Goal: Task Accomplishment & Management: Use online tool/utility

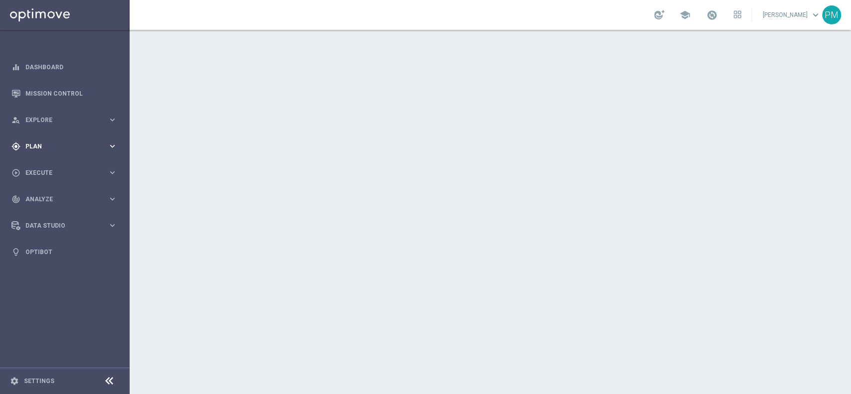
click at [44, 142] on div "gps_fixed Plan" at bounding box center [59, 146] width 96 height 9
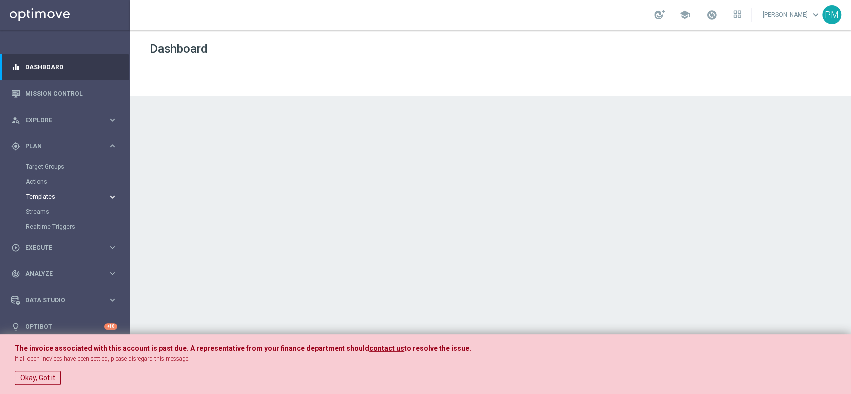
click at [46, 197] on span "Templates" at bounding box center [61, 197] width 71 height 6
click at [49, 214] on link "Optimail" at bounding box center [67, 212] width 73 height 8
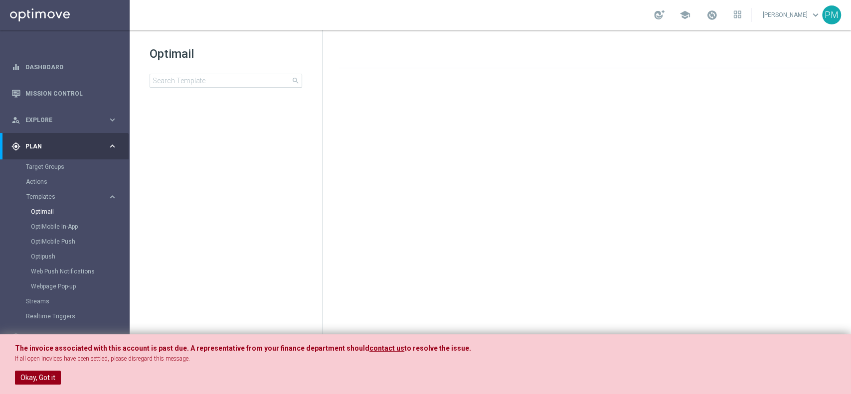
click at [35, 379] on button "Okay, Got it" at bounding box center [38, 378] width 46 height 14
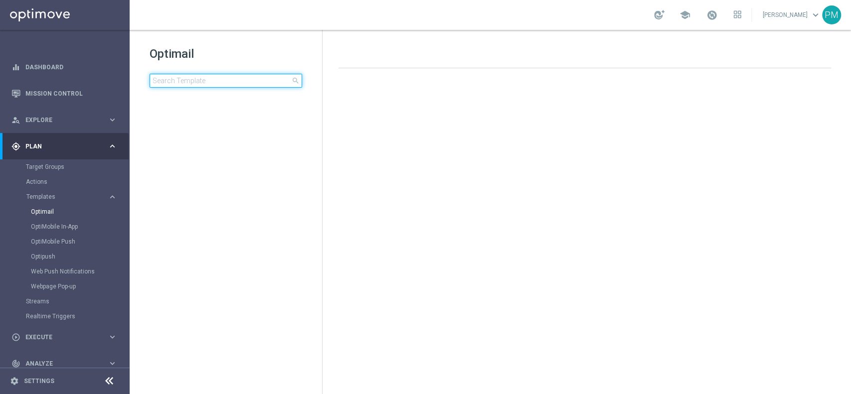
click at [223, 84] on input at bounding box center [226, 81] width 153 height 14
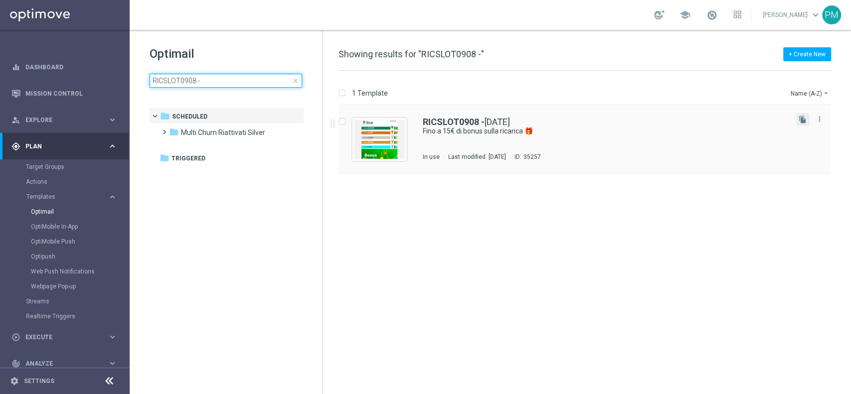
type input "RICSLOT0908 -"
click at [802, 124] on button "file_copy" at bounding box center [802, 119] width 13 height 13
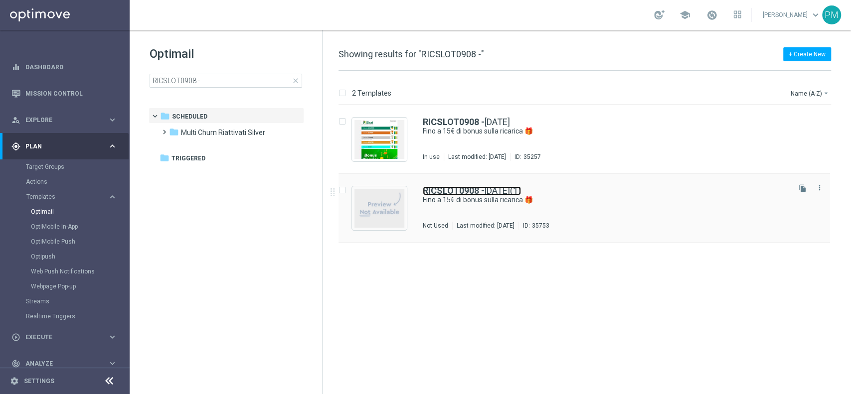
click at [468, 193] on b "RICSLOT0908 -" at bounding box center [454, 190] width 62 height 10
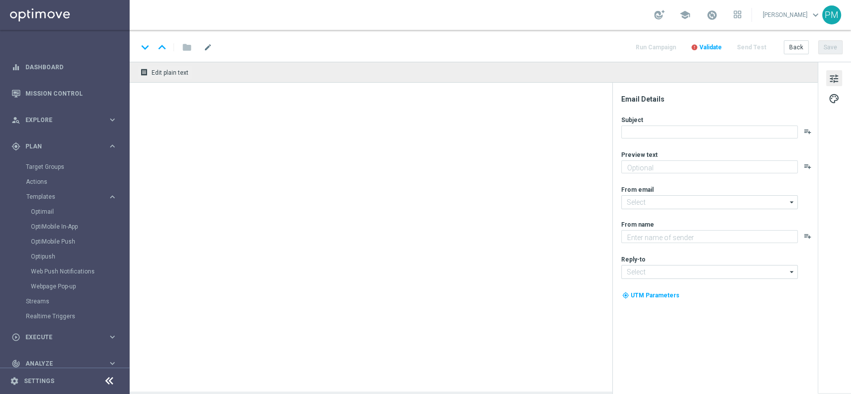
type input "RICSLOT0908 - [DATE](1)"
type textarea "Scopri la nuova promozione 🎯"
type input "[EMAIL_ADDRESS][DOMAIN_NAME]"
type textarea "Sisal"
type input "[EMAIL_ADDRESS][DOMAIN_NAME]"
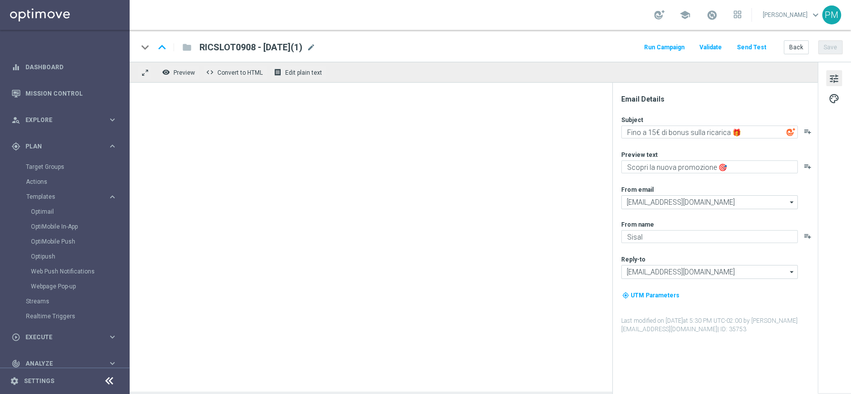
click at [316, 49] on span "mode_edit" at bounding box center [311, 47] width 9 height 9
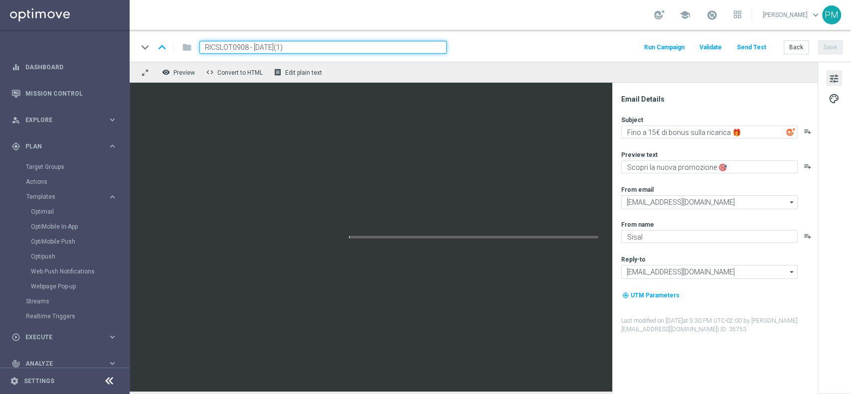
click at [239, 47] on input "RICSLOT0908 - [DATE](1)" at bounding box center [322, 47] width 247 height 13
paste input "DEPOSLOT3008"
click at [310, 45] on input "DEPOSLOT3008 - [DATE](1)" at bounding box center [322, 47] width 247 height 13
type input "DEPOSLOT3008 - [DATE]"
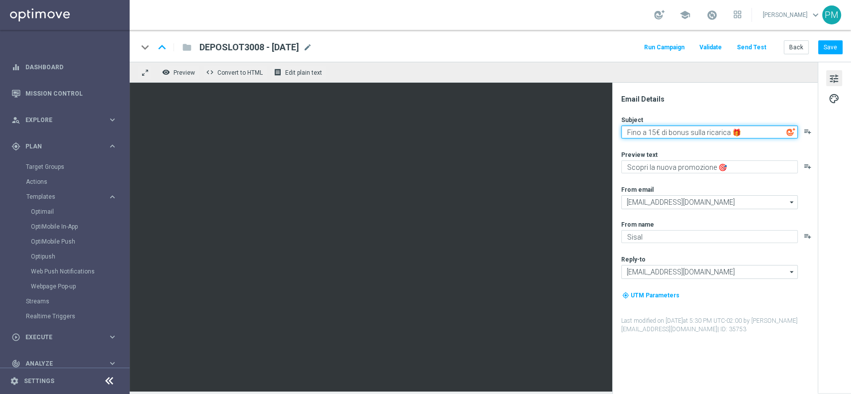
click at [656, 133] on textarea "Fino a 15€ di bonus sulla ricarica 🎁" at bounding box center [709, 132] width 177 height 13
type textarea "Fino a 10€ di bonus sulla ricarica 🎁"
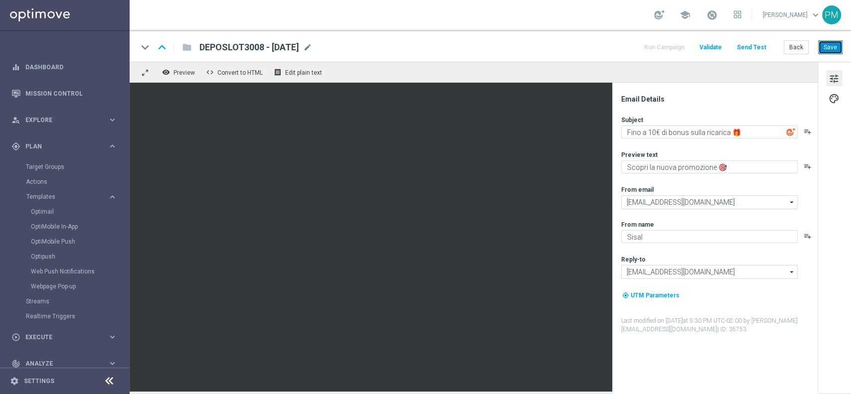
click at [827, 46] on button "Save" at bounding box center [830, 47] width 24 height 14
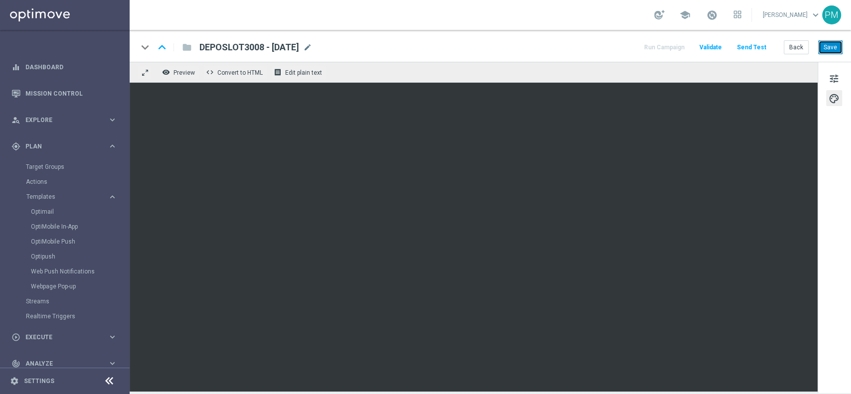
click at [839, 49] on button "Save" at bounding box center [830, 47] width 24 height 14
click at [829, 49] on button "Save" at bounding box center [830, 47] width 24 height 14
click at [832, 49] on button "Save" at bounding box center [830, 47] width 24 height 14
click at [277, 46] on span "DEPOSLOT3008 - [DATE]" at bounding box center [249, 47] width 100 height 12
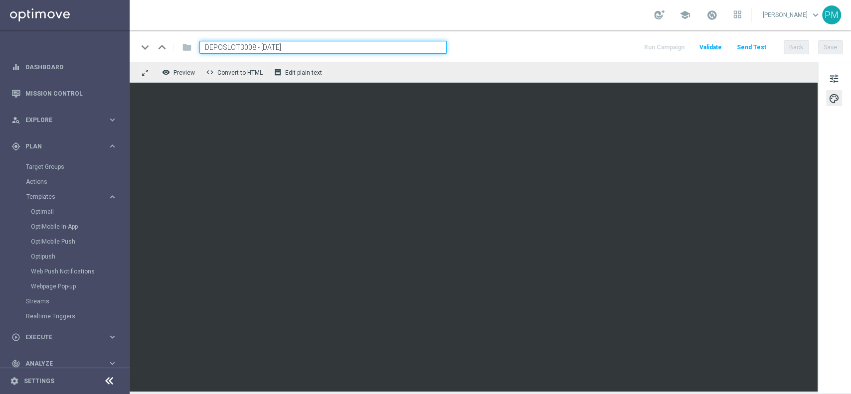
click at [277, 46] on input "DEPOSLOT3008 - [DATE]" at bounding box center [322, 47] width 247 height 13
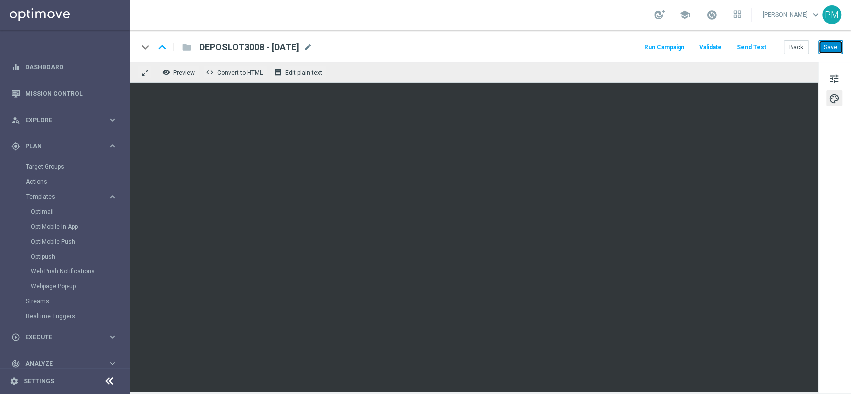
click at [840, 48] on button "Save" at bounding box center [830, 47] width 24 height 14
click at [44, 166] on link "Target Groups" at bounding box center [65, 167] width 78 height 8
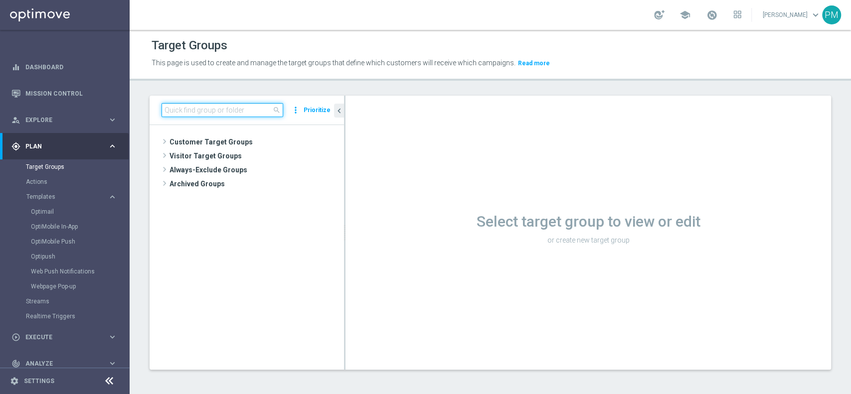
click at [226, 113] on input at bounding box center [223, 110] width 122 height 14
paste input "Talent 1st betting mpp lm ggr casino l3m > 0"
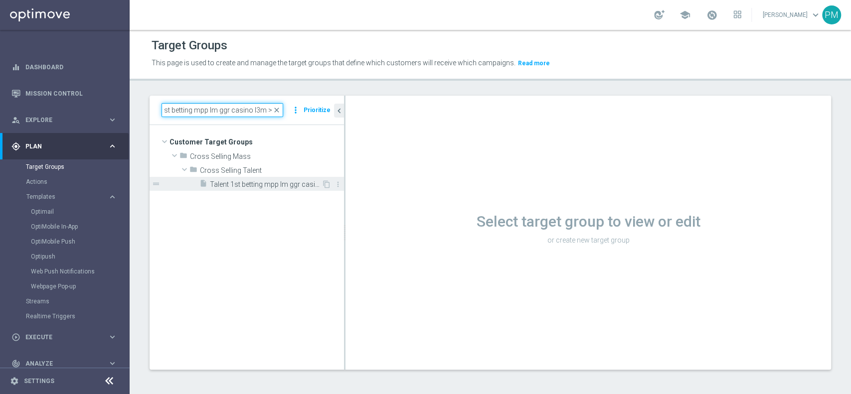
type input "Talent 1st betting mpp lm ggr casino l3m > 0"
click at [274, 178] on div "insert_drive_file Talent 1st betting mpp lm ggr casino l3m > 0" at bounding box center [260, 184] width 122 height 14
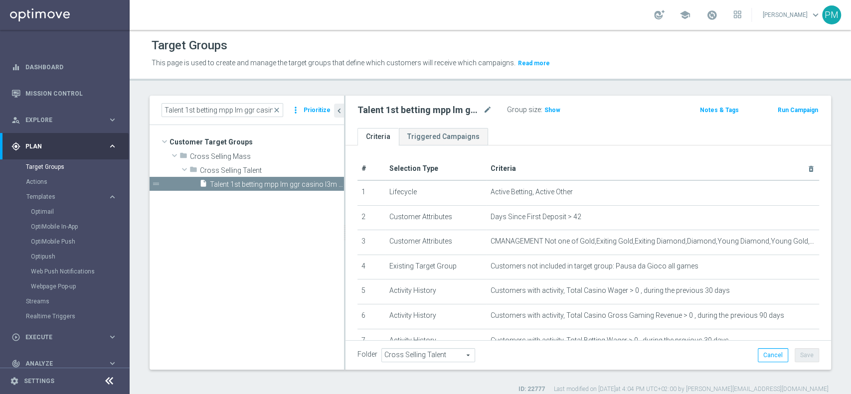
click at [780, 110] on button "Run Campaign" at bounding box center [798, 110] width 42 height 11
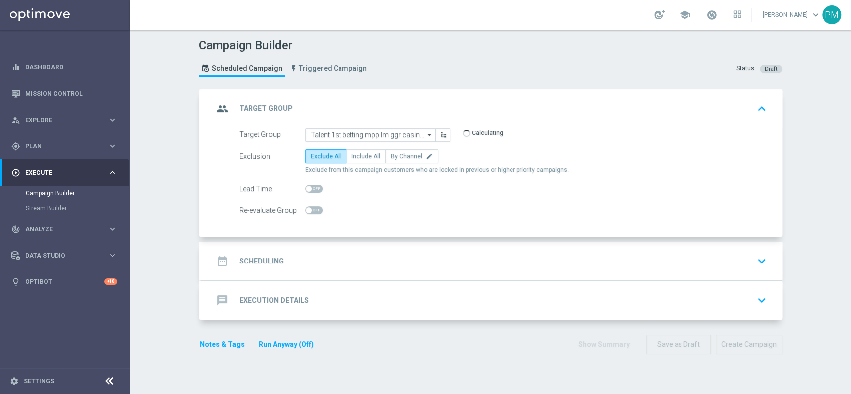
click at [310, 189] on span at bounding box center [313, 189] width 17 height 8
click at [310, 189] on input "checkbox" at bounding box center [313, 189] width 17 height 8
checkbox input "true"
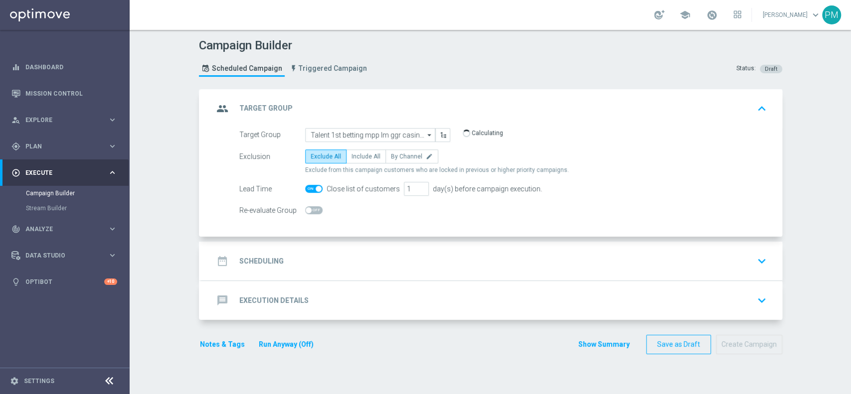
click at [373, 252] on div "date_range Scheduling keyboard_arrow_down" at bounding box center [491, 261] width 557 height 19
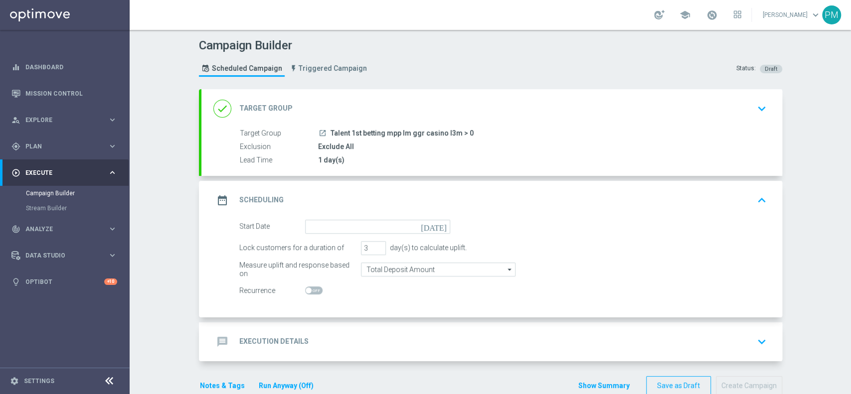
scroll to position [20, 0]
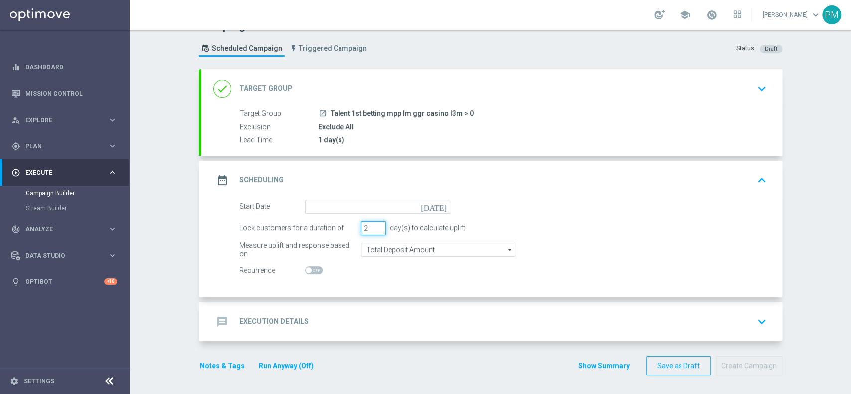
click at [373, 230] on input "2" at bounding box center [373, 228] width 25 height 14
type input "1"
click at [373, 230] on input "1" at bounding box center [373, 228] width 25 height 14
click at [357, 207] on input at bounding box center [377, 207] width 145 height 14
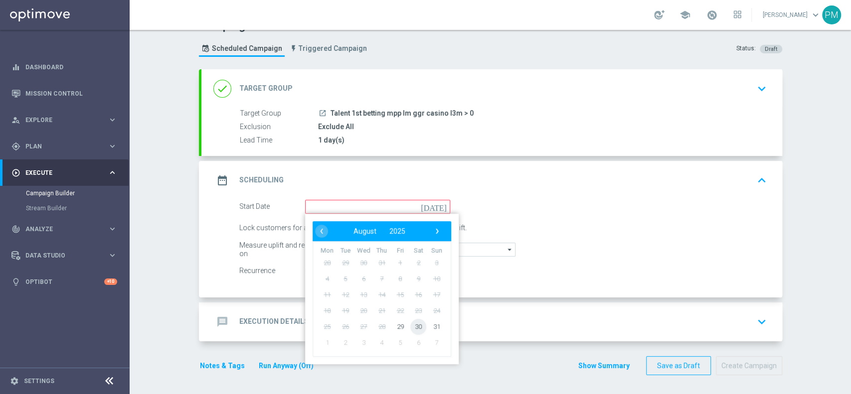
click at [411, 325] on span "30" at bounding box center [418, 327] width 16 height 16
type input "[DATE]"
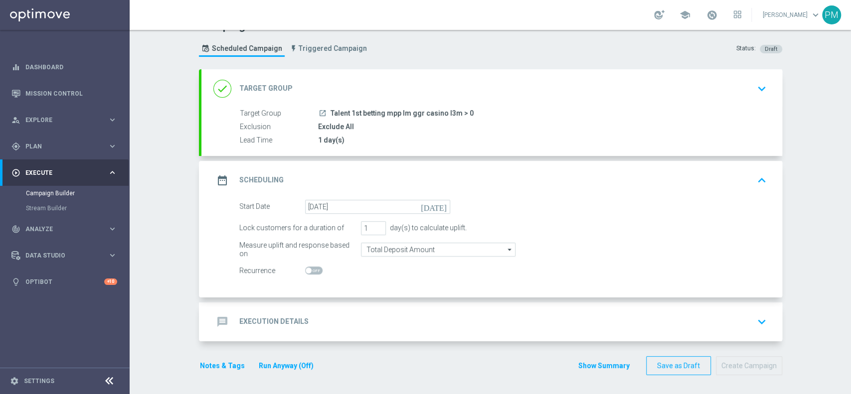
click at [411, 325] on div "message Execution Details keyboard_arrow_down" at bounding box center [491, 322] width 557 height 19
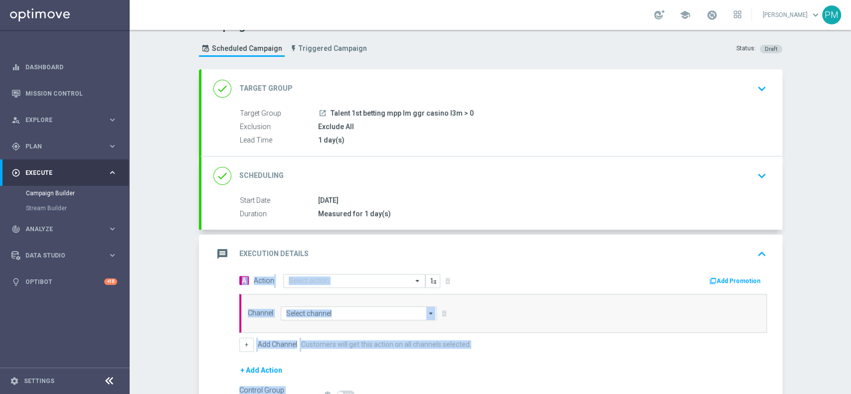
scroll to position [133, 0]
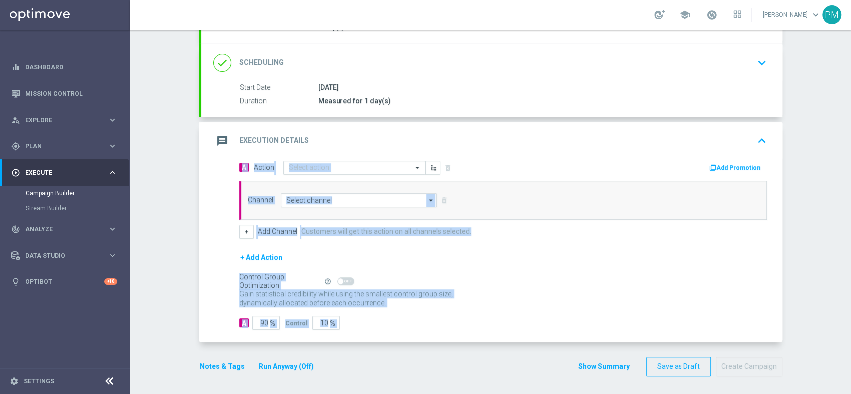
click at [512, 166] on div "Add Promotion" at bounding box center [638, 167] width 271 height 13
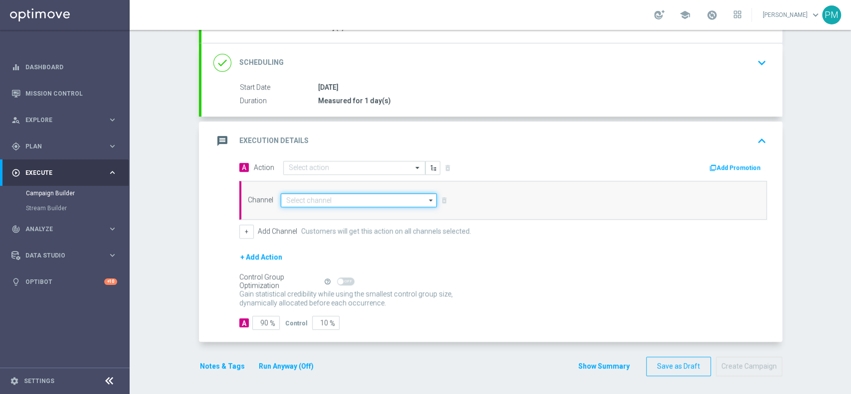
click at [291, 196] on input at bounding box center [359, 200] width 157 height 14
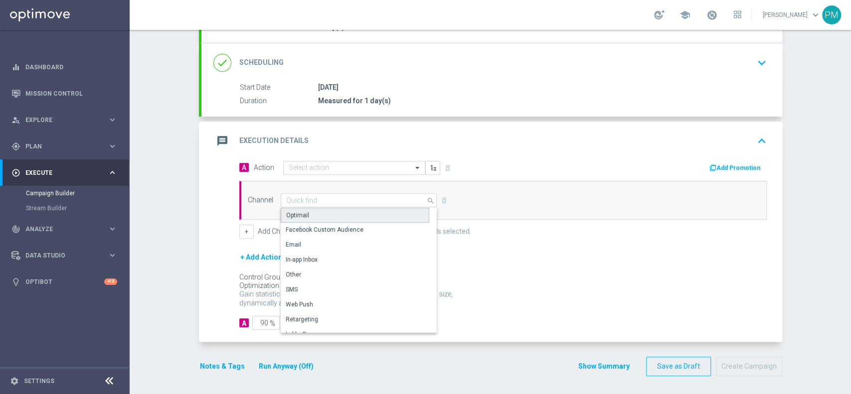
click at [297, 211] on div "Optimail" at bounding box center [297, 215] width 23 height 9
type input "Optimail"
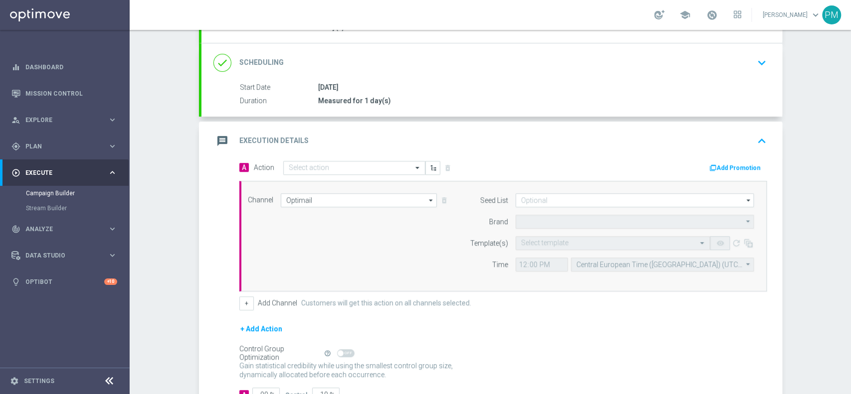
type input "Sisal Marketing"
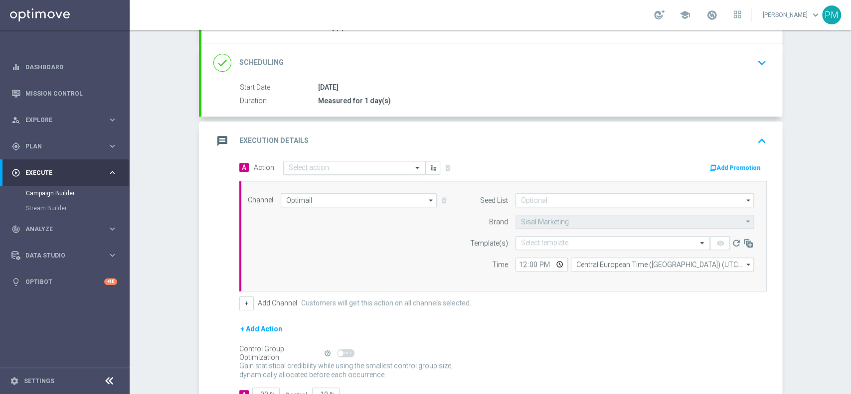
click at [335, 170] on input "text" at bounding box center [344, 168] width 111 height 8
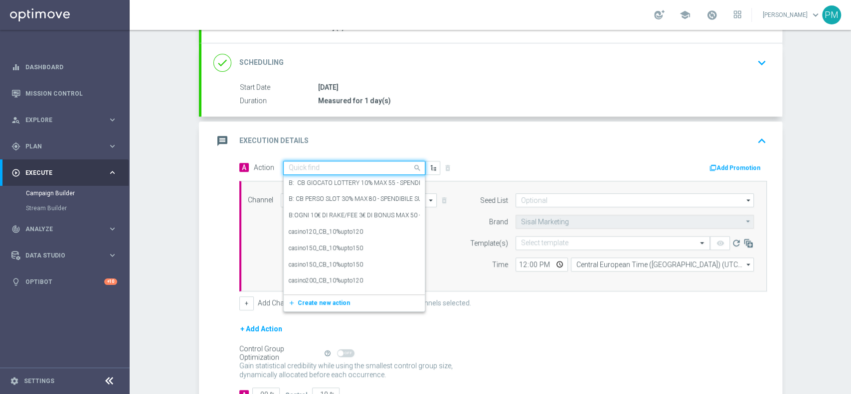
paste input "ogni 15€ ricaricati ricevi 2€ Slot, fino a 10€"
type input "ogni 15€ ricaricati ricevi 2€ Slot, fino a 10€"
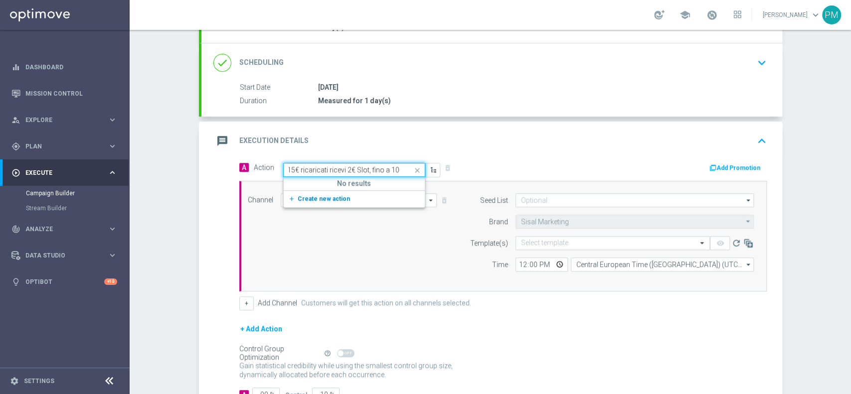
click at [323, 196] on span "Create new action" at bounding box center [324, 198] width 52 height 7
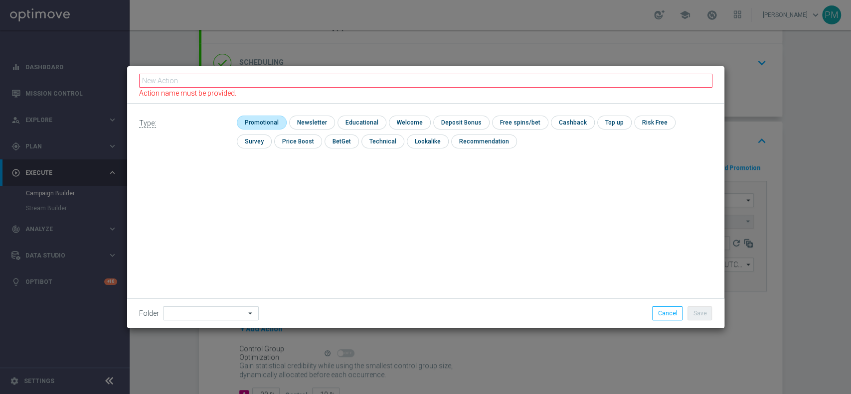
click at [258, 124] on input "checkbox" at bounding box center [260, 122] width 47 height 13
checkbox input "true"
click at [457, 126] on input "checkbox" at bounding box center [469, 122] width 53 height 13
checkbox input "true"
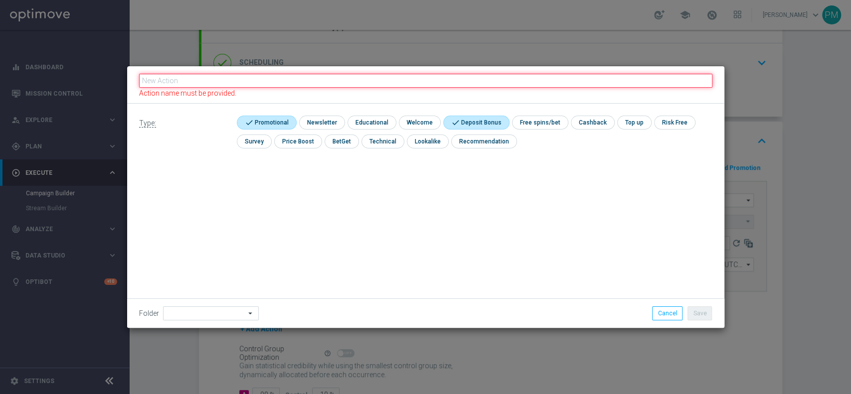
click at [466, 79] on input "text" at bounding box center [425, 81] width 573 height 14
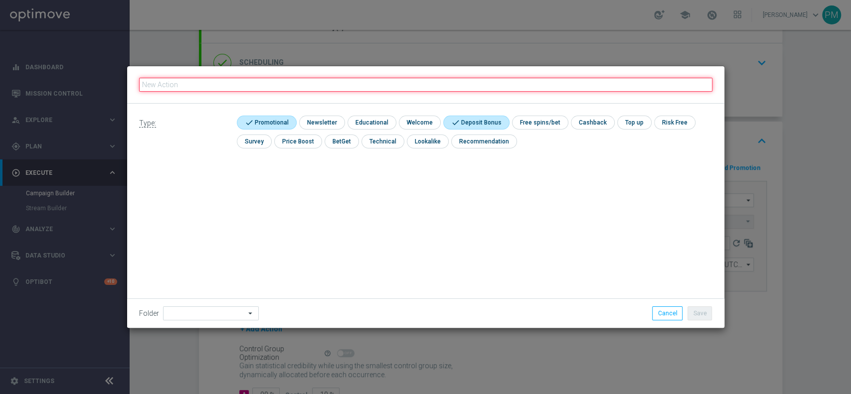
paste input "ogni 15€ ricaricati ricevi 2€ Slot, fino a 10€"
type input "ogni 15€ ricaricati ricevi 2€ Slot, fino a 10€"
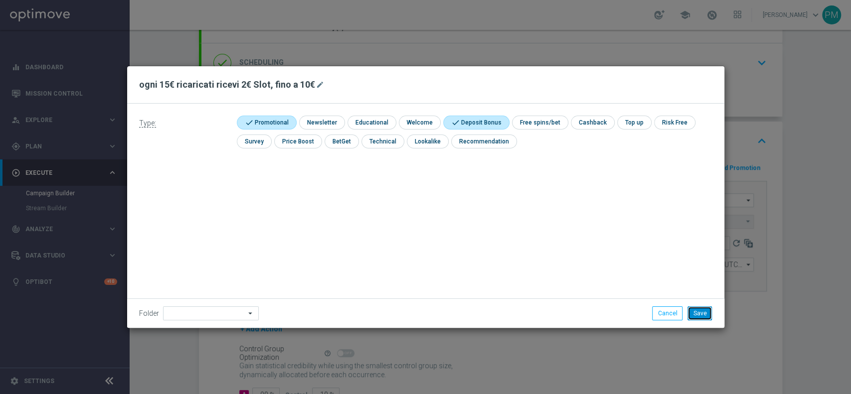
click at [698, 315] on button "Save" at bounding box center [700, 314] width 24 height 14
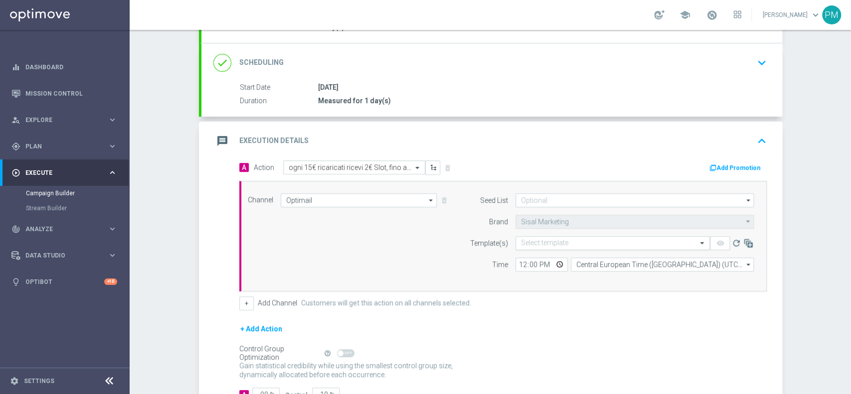
click at [542, 239] on input "text" at bounding box center [603, 243] width 164 height 8
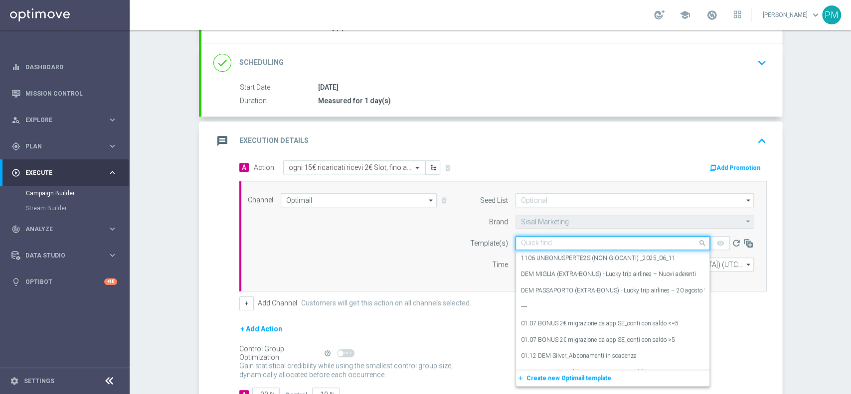
paste input "DEPOSLOT3008"
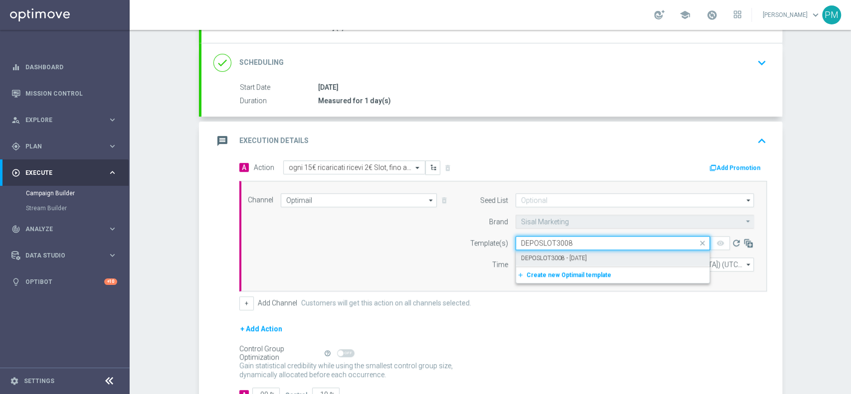
click at [545, 254] on label "DEPOSLOT3008 - [DATE]" at bounding box center [554, 258] width 66 height 8
type input "DEPOSLOT3008"
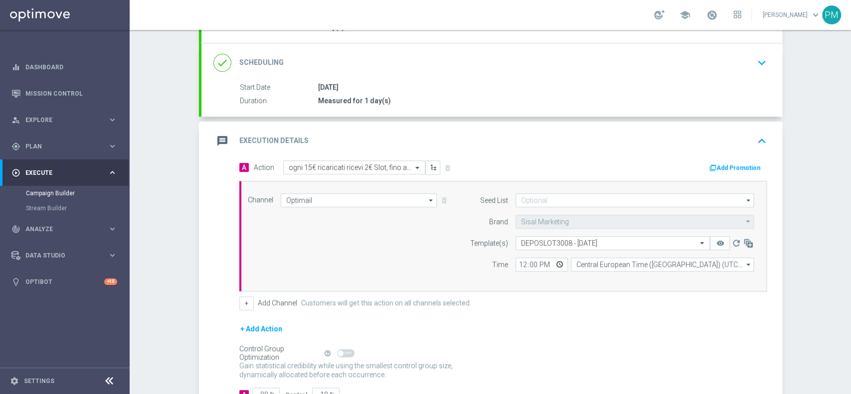
click at [743, 165] on button "Add Promotion" at bounding box center [736, 168] width 55 height 11
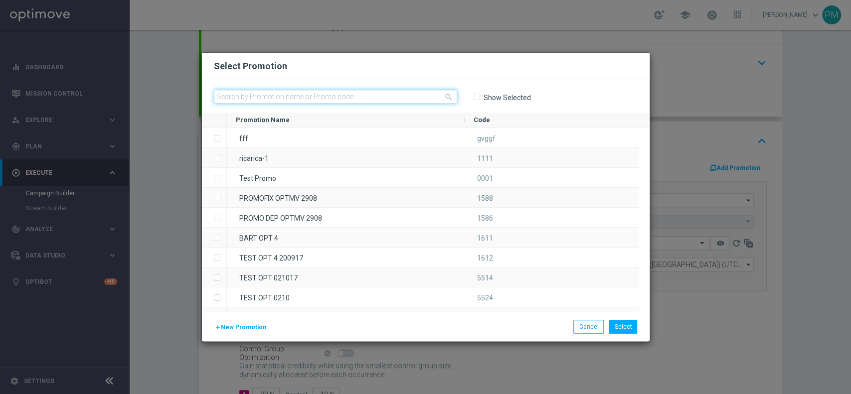
click at [402, 96] on input "text" at bounding box center [335, 97] width 243 height 14
paste input "DEPOSLOT3008"
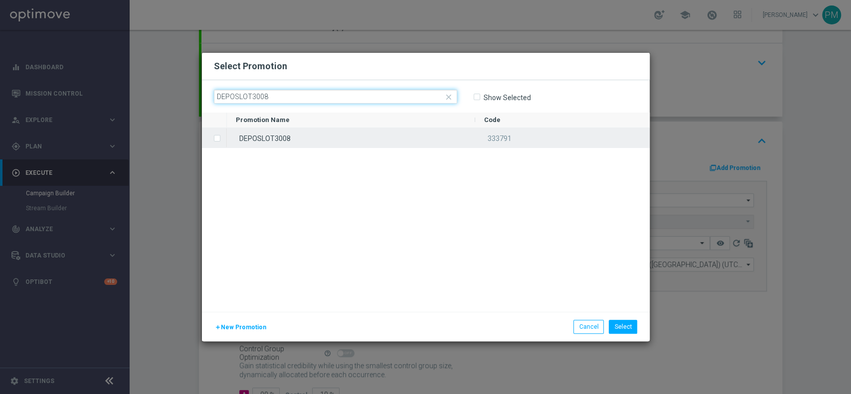
type input "DEPOSLOT3008"
click at [373, 137] on div "DEPOSLOT3008" at bounding box center [351, 137] width 248 height 19
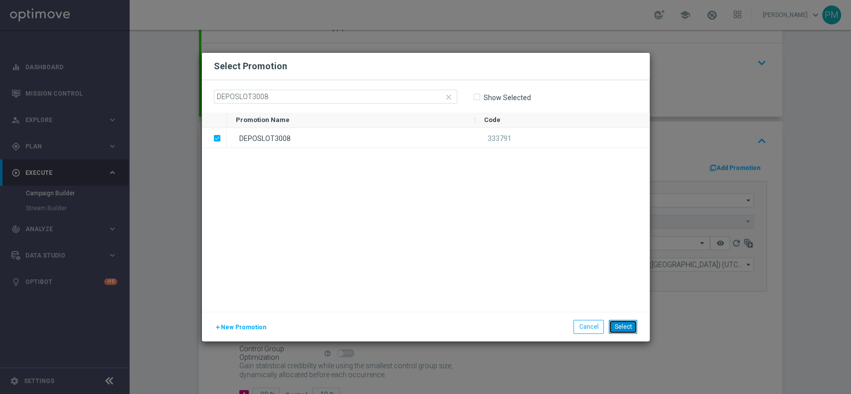
click at [616, 331] on button "Select" at bounding box center [623, 327] width 28 height 14
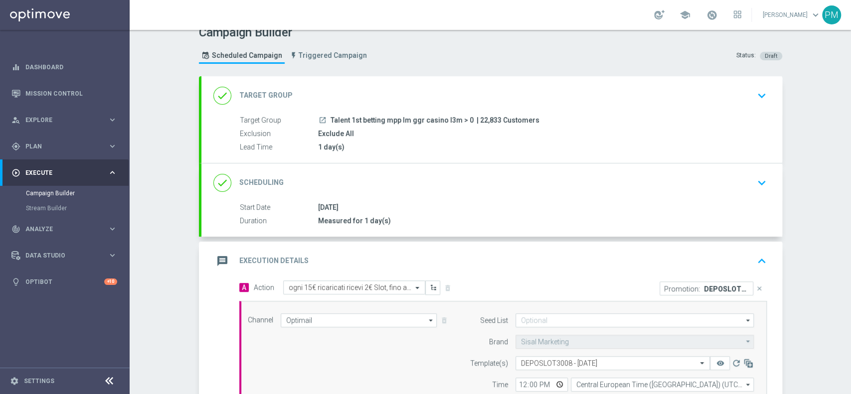
scroll to position [12, 0]
click at [478, 182] on div "done Scheduling keyboard_arrow_down" at bounding box center [491, 184] width 557 height 19
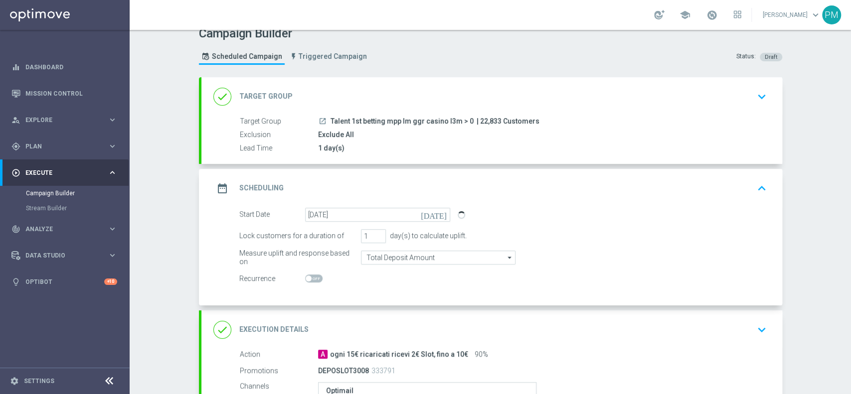
scroll to position [195, 0]
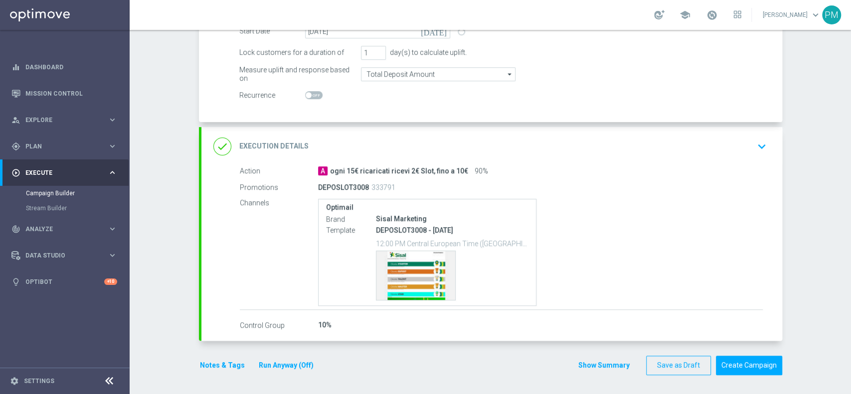
click at [207, 365] on button "Notes & Tags" at bounding box center [222, 366] width 47 height 12
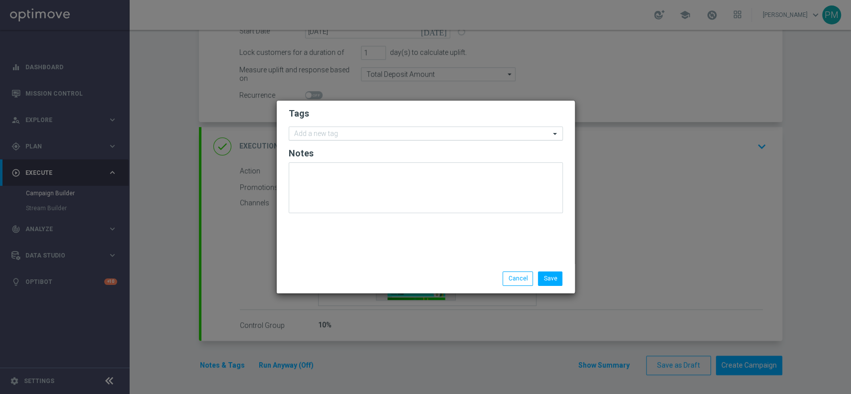
click at [347, 129] on div "Add a new tag" at bounding box center [419, 134] width 261 height 12
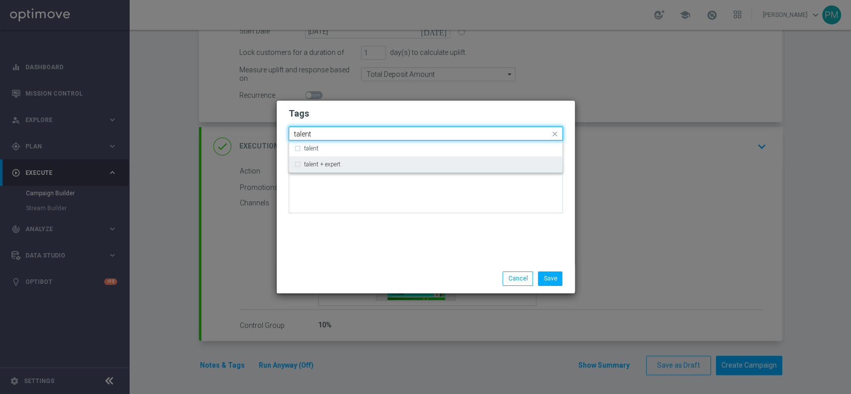
click at [345, 159] on div "talent + expert" at bounding box center [425, 165] width 263 height 16
type input "talent"
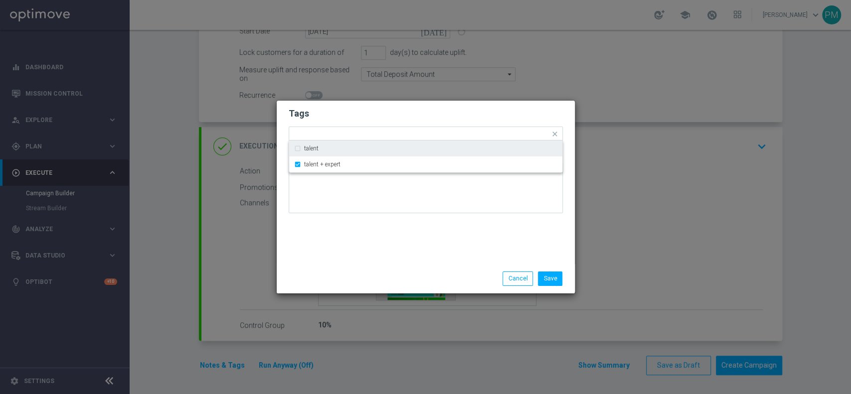
drag, startPoint x: 377, startPoint y: 110, endPoint x: 392, endPoint y: 123, distance: 19.4
click at [378, 109] on h2 "Tags" at bounding box center [426, 114] width 274 height 12
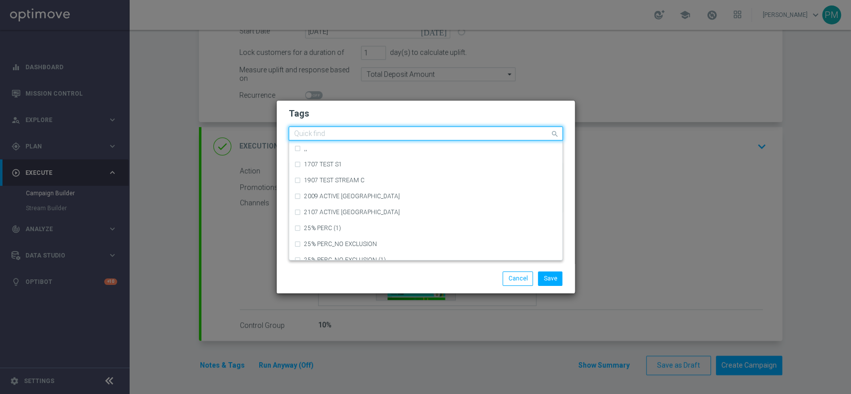
click at [399, 131] on input "text" at bounding box center [422, 134] width 256 height 8
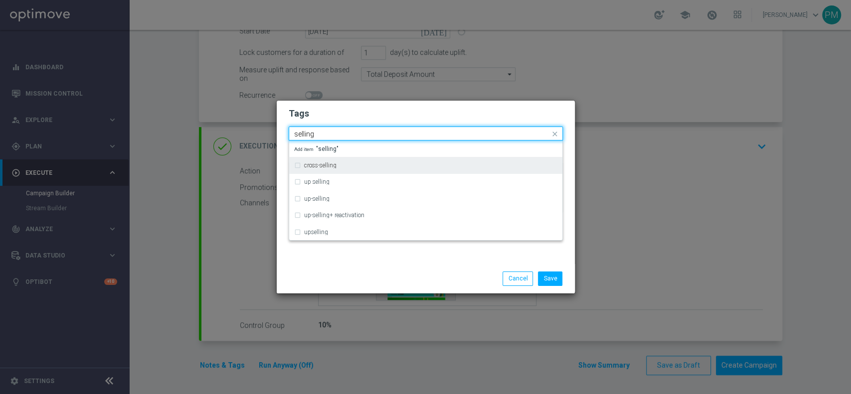
click at [337, 169] on div "cross-selling" at bounding box center [425, 166] width 263 height 16
type input "selling"
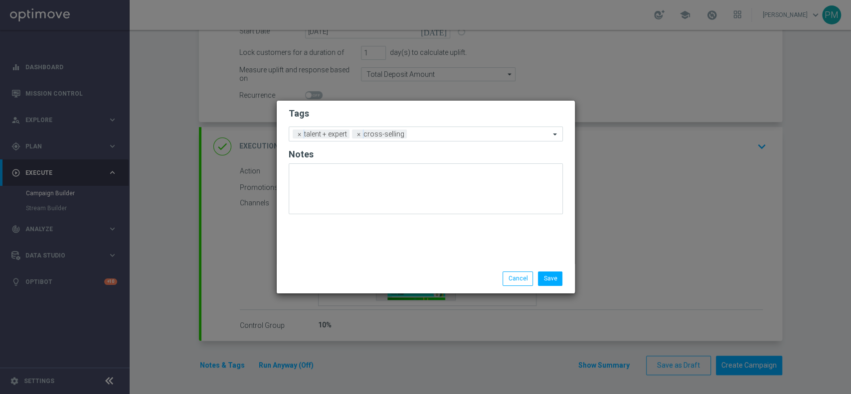
click at [395, 110] on h2 "Tags" at bounding box center [426, 114] width 274 height 12
click at [442, 129] on div "Add a new tag × talent + expert × cross-selling" at bounding box center [419, 134] width 261 height 14
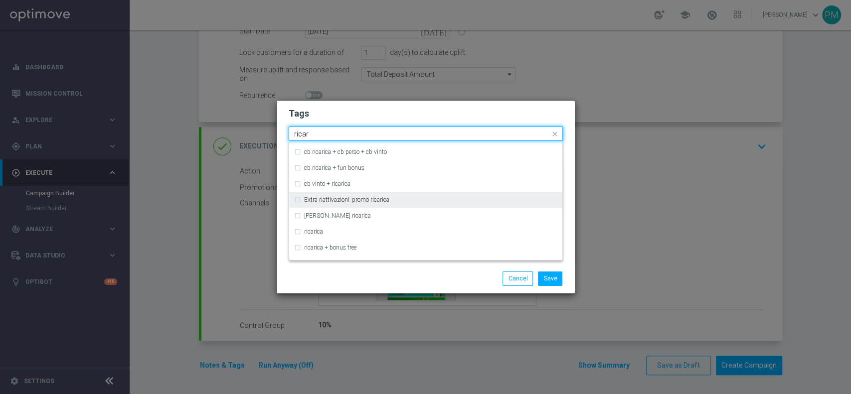
scroll to position [305, 0]
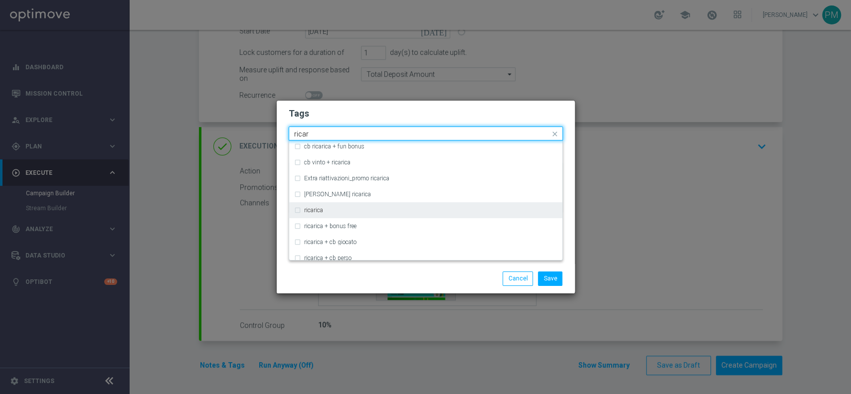
click at [364, 210] on div "ricarica" at bounding box center [430, 210] width 253 height 6
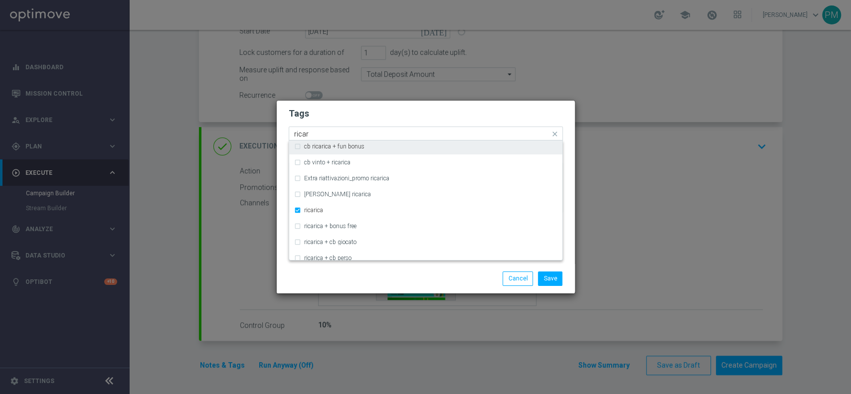
click at [378, 132] on input "ricar" at bounding box center [422, 134] width 256 height 8
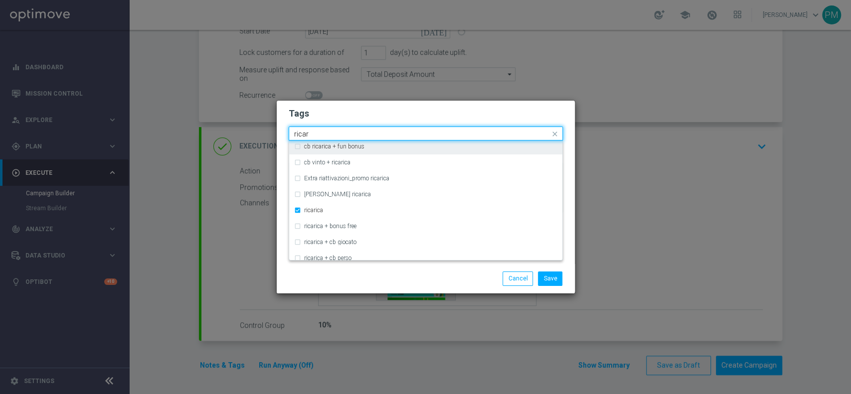
click at [378, 132] on input "ricar" at bounding box center [422, 134] width 256 height 8
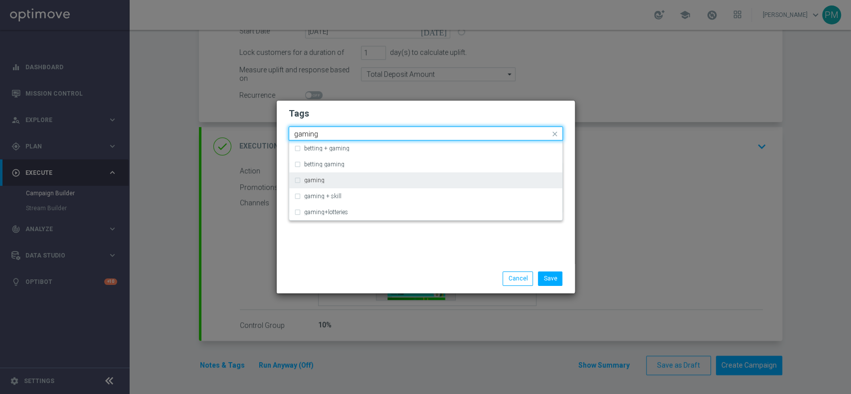
click at [355, 181] on div "gaming" at bounding box center [430, 181] width 253 height 6
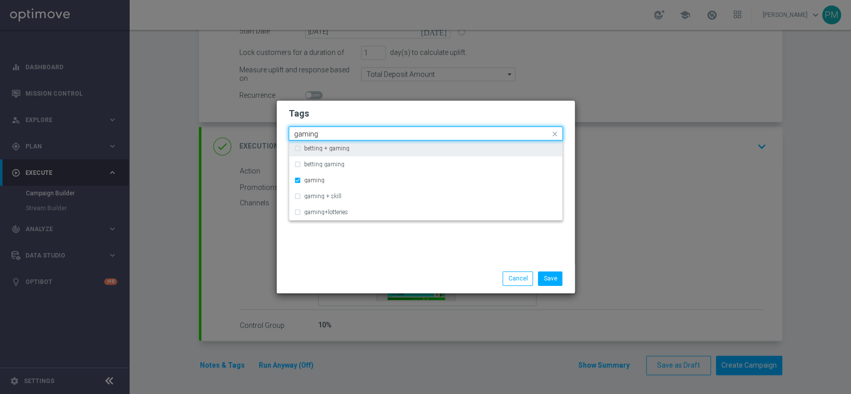
click at [393, 134] on input "gaming" at bounding box center [422, 134] width 256 height 8
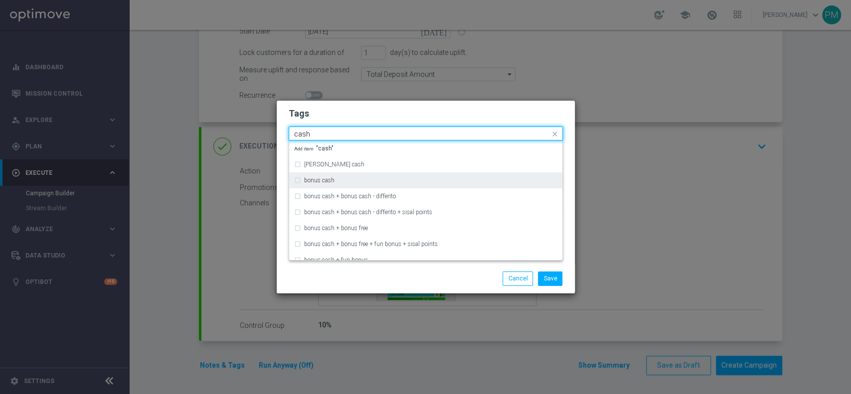
click at [359, 188] on div "bonus cash" at bounding box center [425, 181] width 263 height 16
type input "cash"
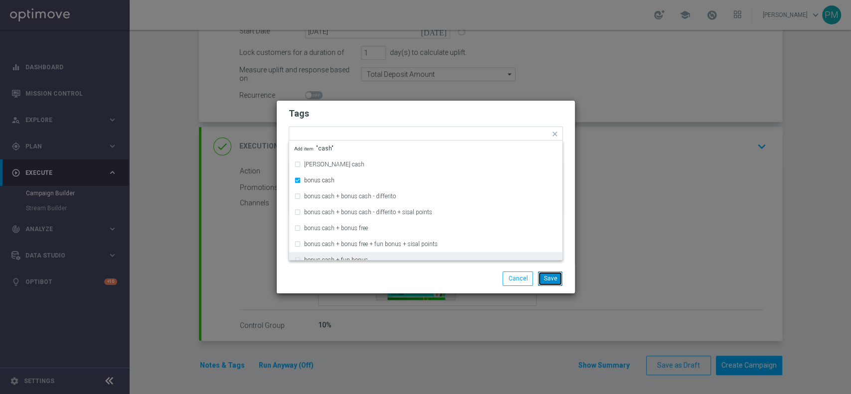
click at [548, 282] on button "Save" at bounding box center [550, 279] width 24 height 14
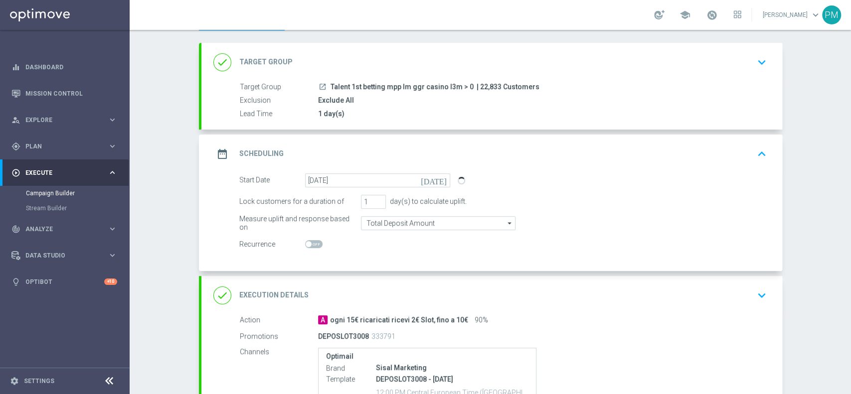
scroll to position [195, 0]
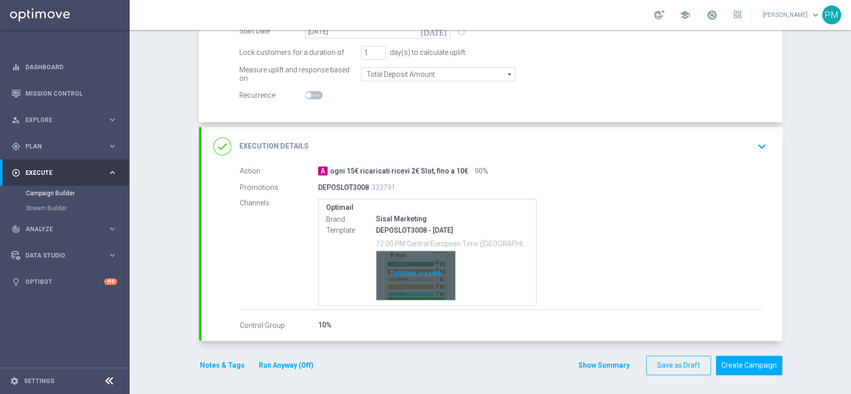
click at [412, 252] on div "Template preview" at bounding box center [415, 275] width 79 height 49
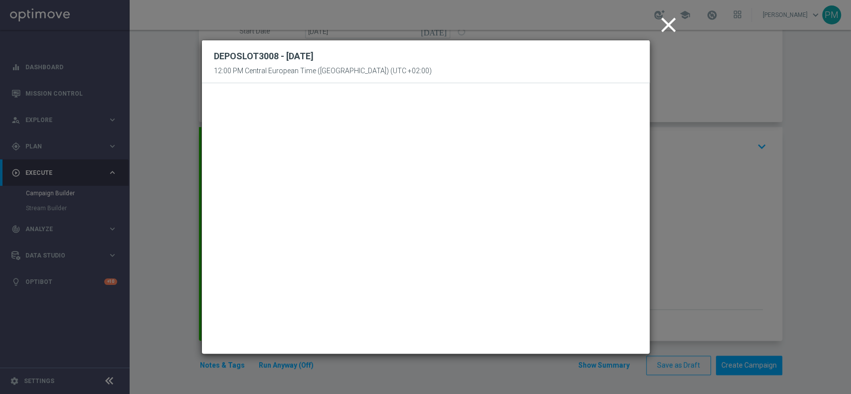
click at [663, 29] on icon "close" at bounding box center [668, 24] width 25 height 25
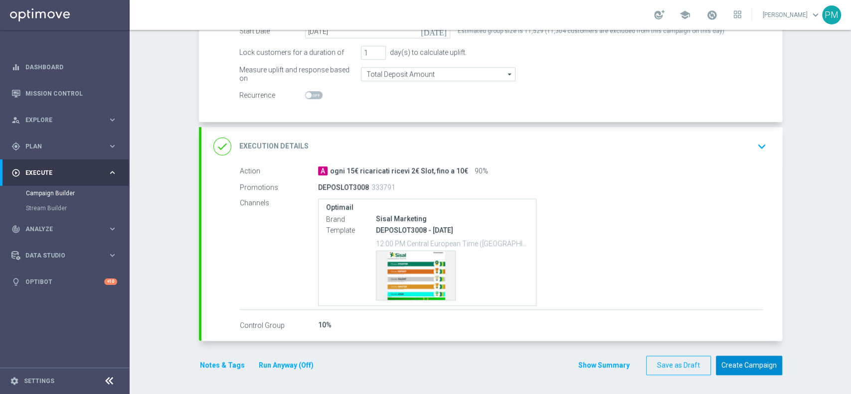
click at [749, 361] on button "Create Campaign" at bounding box center [749, 365] width 66 height 19
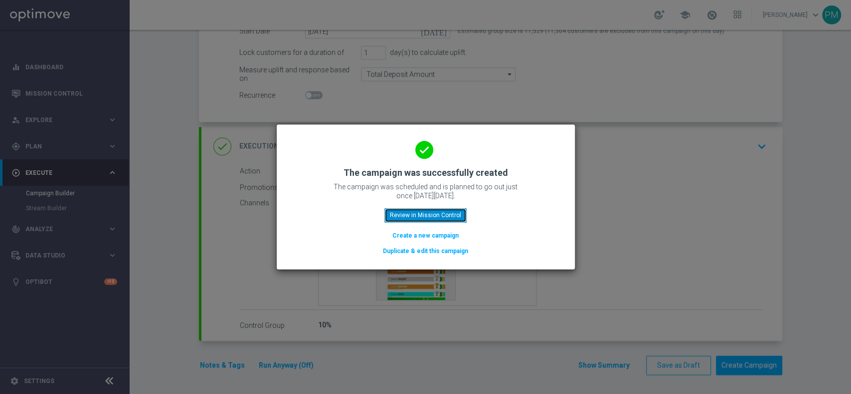
click at [442, 209] on button "Review in Mission Control" at bounding box center [425, 215] width 82 height 14
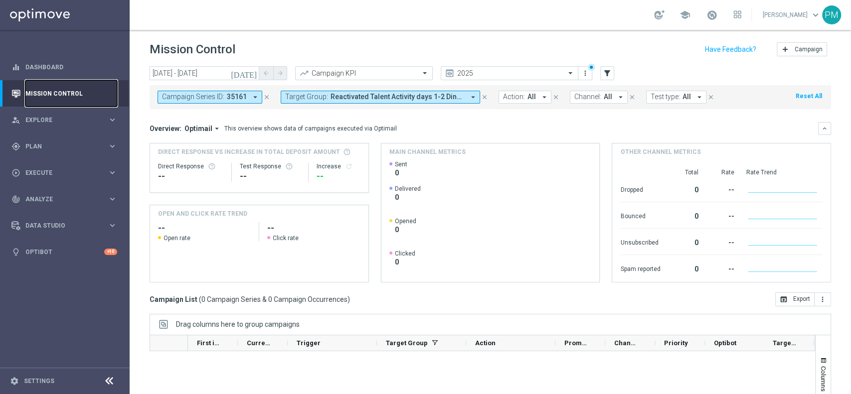
click at [63, 91] on link "Mission Control" at bounding box center [71, 93] width 92 height 26
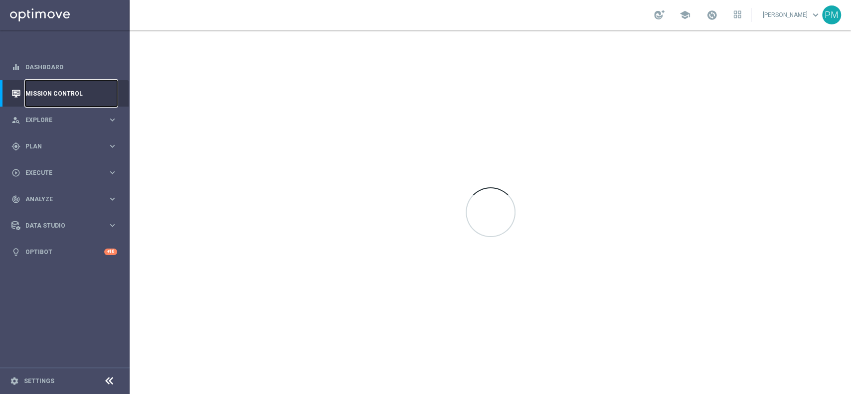
click at [63, 91] on link "Mission Control" at bounding box center [71, 93] width 92 height 26
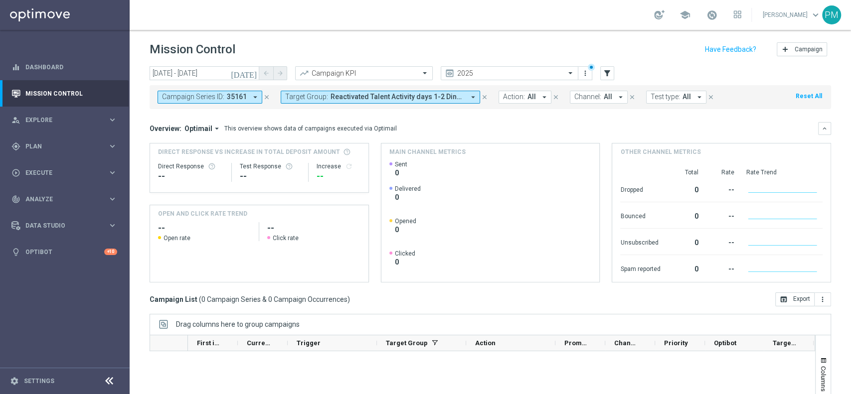
click at [481, 97] on icon "close" at bounding box center [484, 97] width 7 height 7
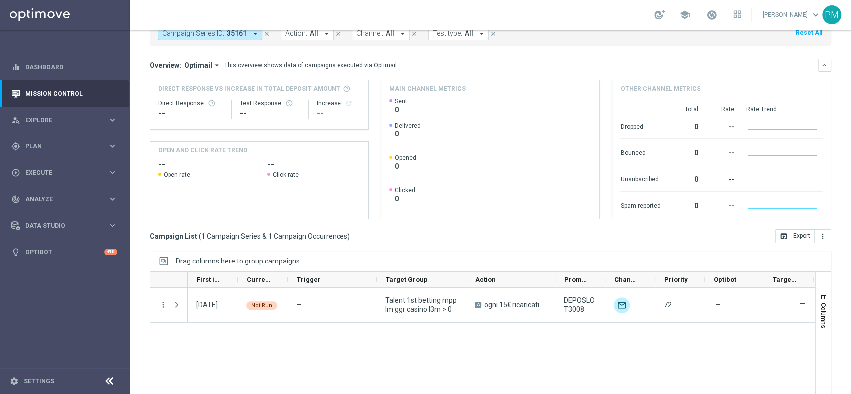
scroll to position [72, 0]
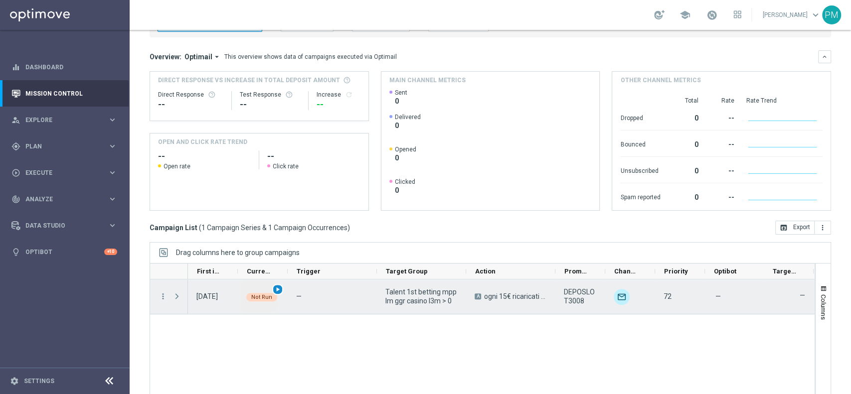
click at [275, 290] on span "play_arrow" at bounding box center [277, 289] width 7 height 7
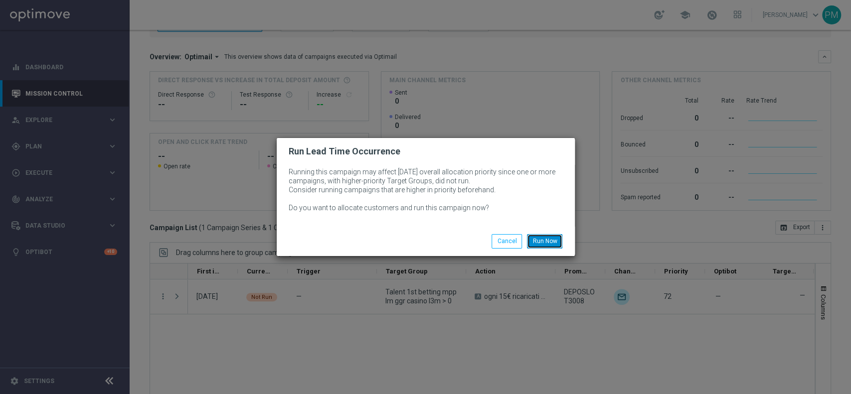
click at [539, 243] on button "Run Now" at bounding box center [544, 241] width 35 height 14
